Goal: Use online tool/utility: Utilize a website feature to perform a specific function

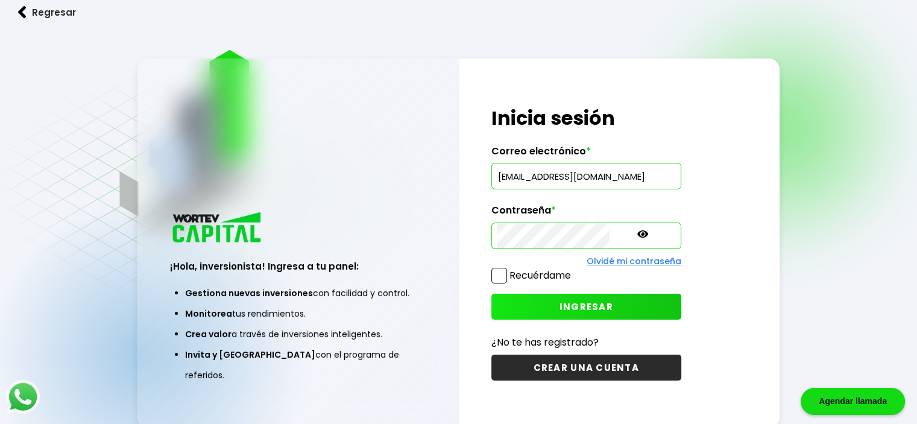
click at [559, 304] on span "INGRESAR" at bounding box center [586, 306] width 54 height 13
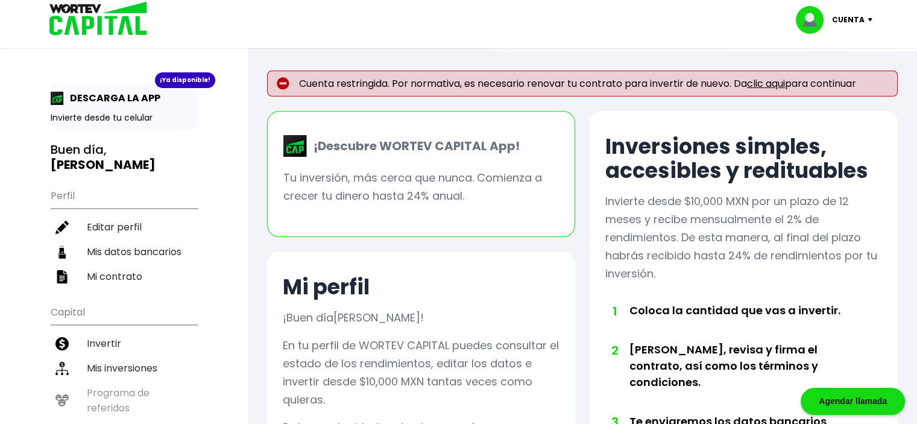
click at [859, 19] on p "Cuenta" at bounding box center [848, 20] width 33 height 18
click at [839, 80] on li "Cerrar sesión" at bounding box center [835, 80] width 96 height 25
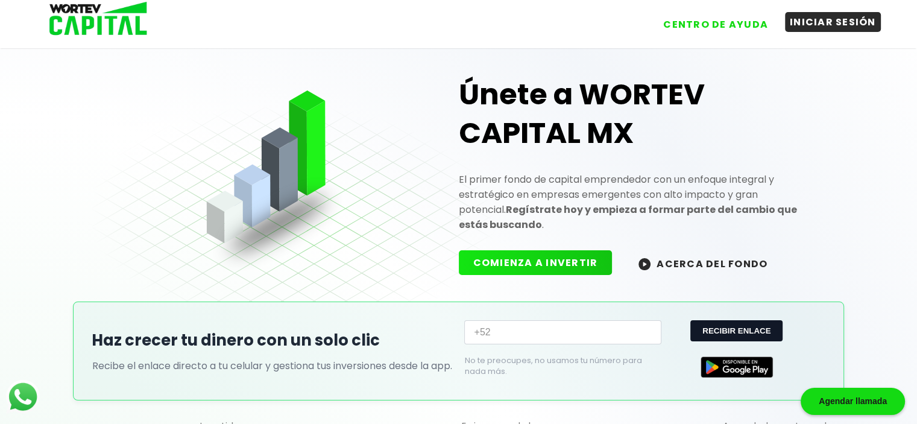
click at [834, 19] on button "INICIAR SESIÓN" at bounding box center [833, 22] width 96 height 20
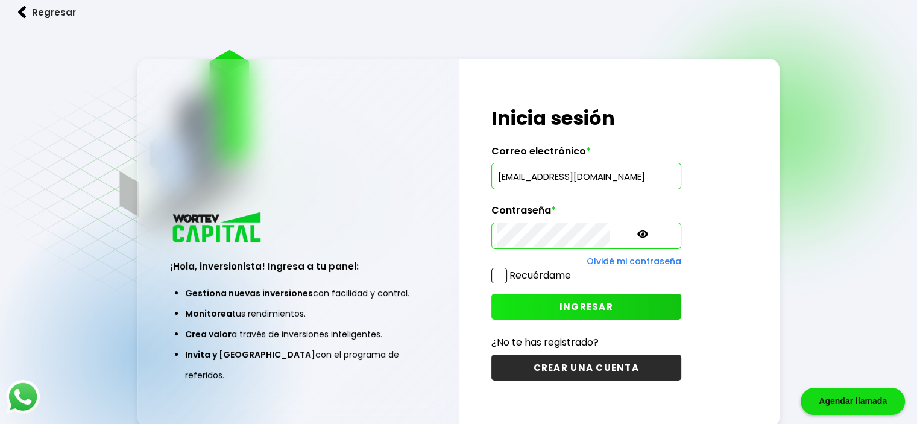
click at [612, 177] on avast-pam-icon at bounding box center [611, 177] width 15 height 10
click at [607, 177] on avast-pam-icon at bounding box center [611, 177] width 15 height 10
click at [505, 179] on input "[EMAIL_ADDRESS][DOMAIN_NAME]" at bounding box center [586, 175] width 179 height 25
type input "[PERSON_NAME][EMAIL_ADDRESS][DOMAIN_NAME]"
click at [559, 301] on span "INGRESAR" at bounding box center [586, 306] width 54 height 13
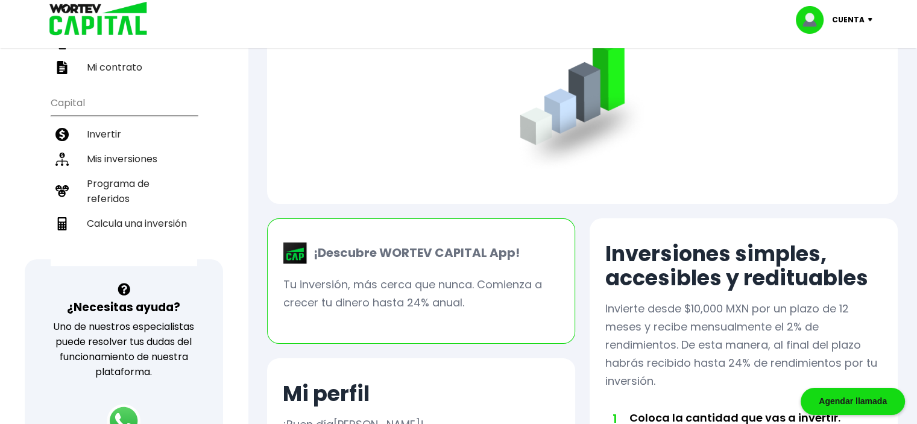
scroll to position [149, 0]
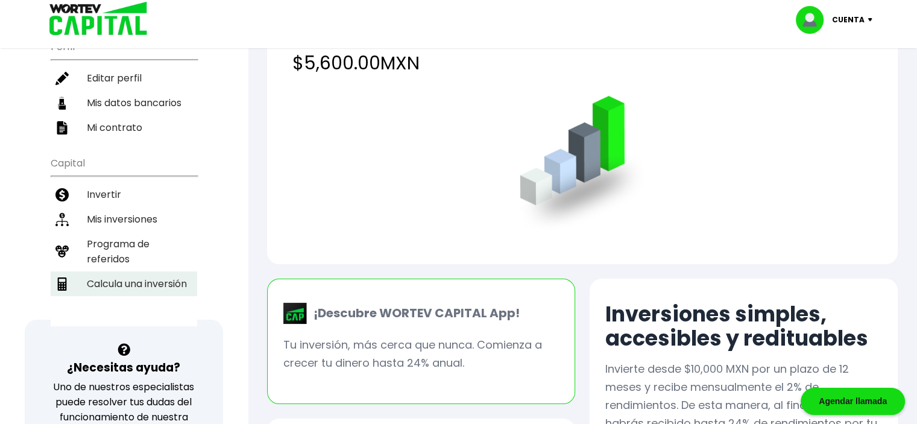
click at [164, 271] on li "Calcula una inversión" at bounding box center [124, 283] width 146 height 25
select select "1"
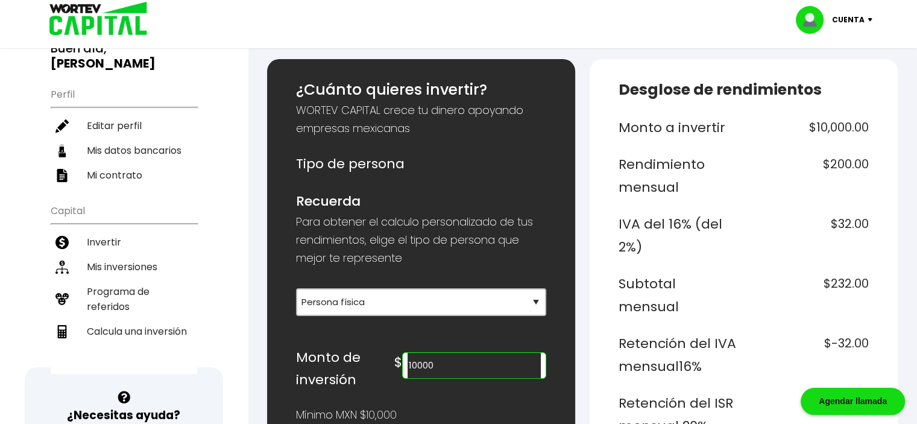
scroll to position [121, 0]
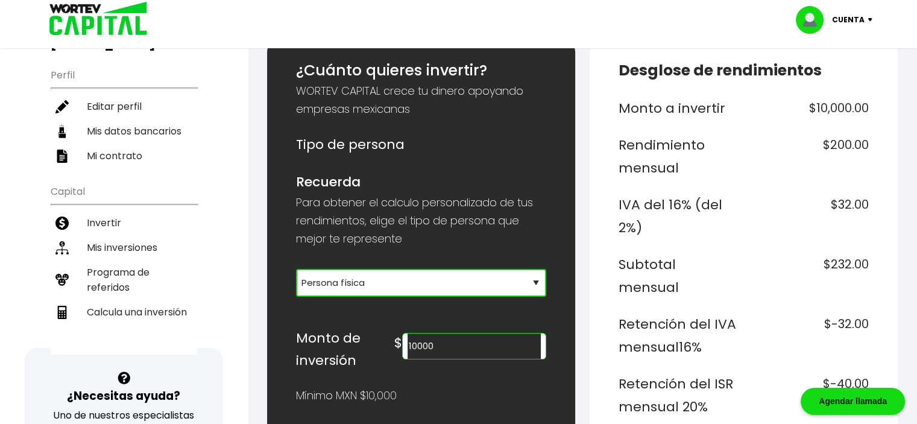
click at [535, 283] on select "Selecciona tu tipo de persona Persona Física que emite factura Persona física P…" at bounding box center [421, 283] width 250 height 28
click at [296, 269] on select "Selecciona tu tipo de persona Persona Física que emite factura Persona física P…" at bounding box center [421, 283] width 250 height 28
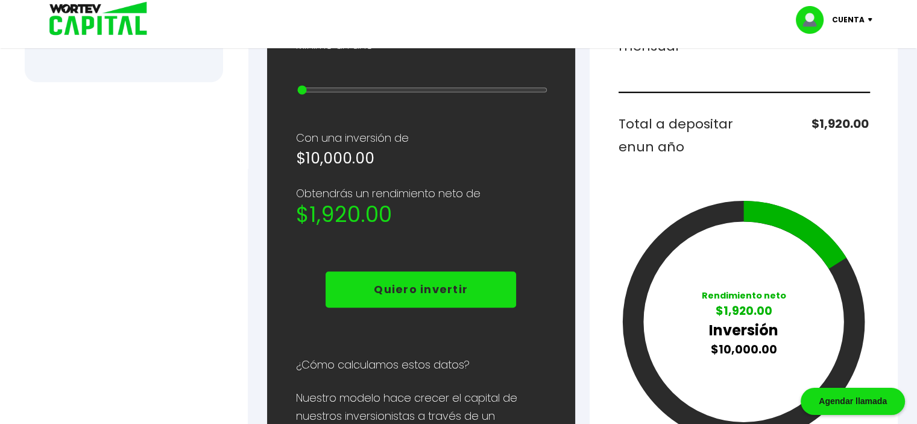
scroll to position [603, 0]
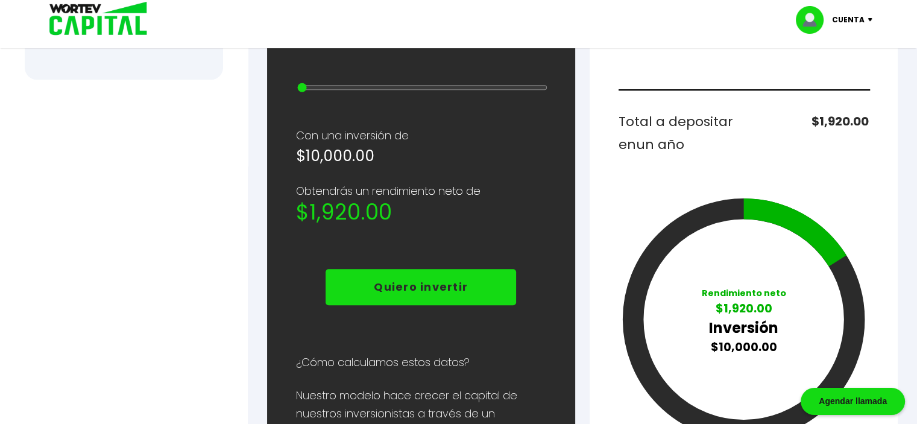
click at [855, 14] on p "Cuenta" at bounding box center [848, 20] width 33 height 18
click at [829, 79] on li "Cerrar sesión" at bounding box center [835, 80] width 96 height 25
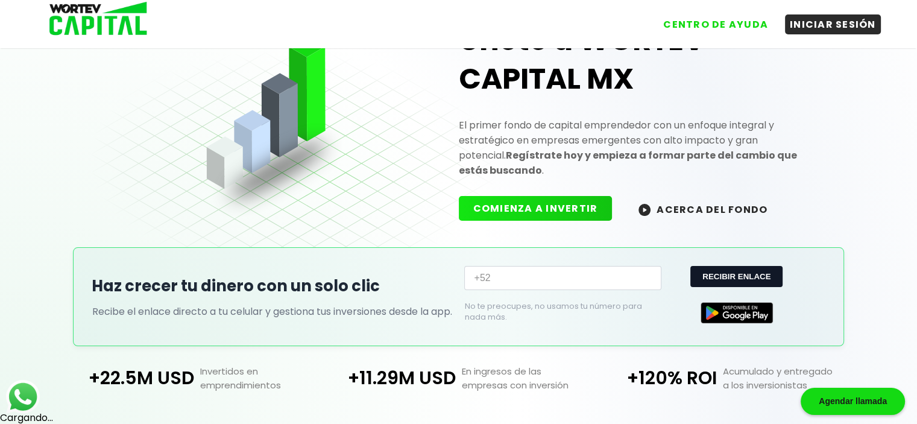
scroll to position [268, 0]
